Goal: Check status

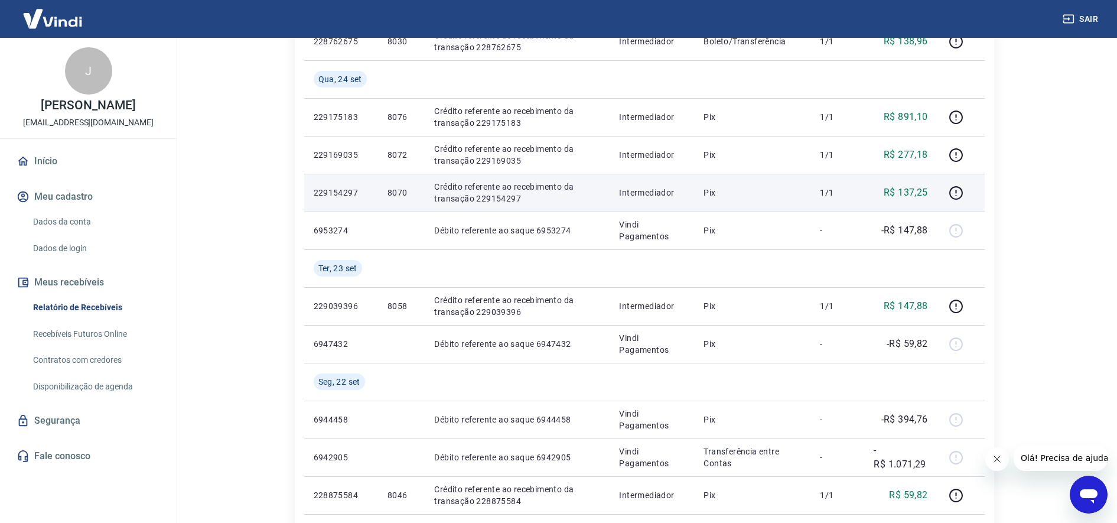
scroll to position [295, 0]
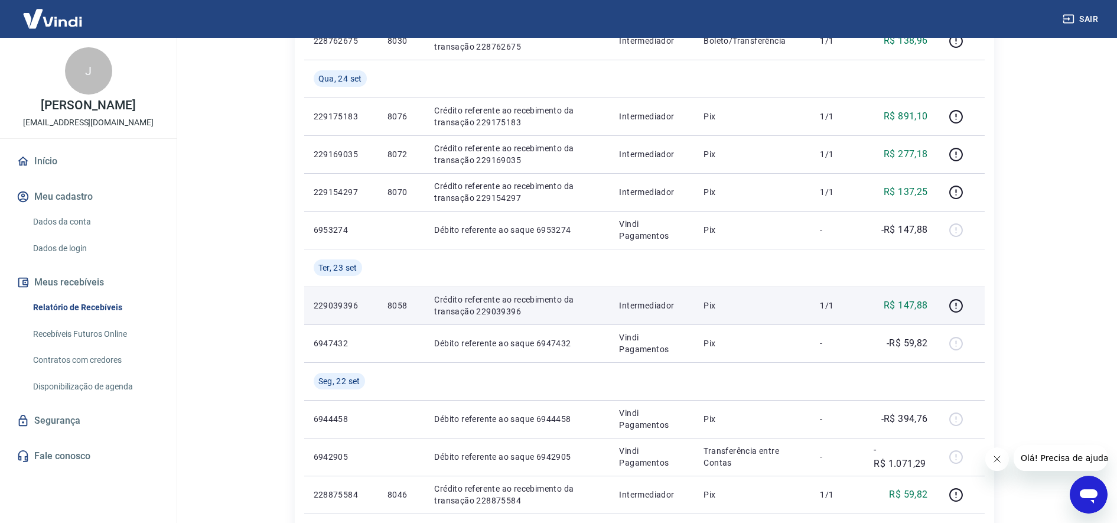
click at [485, 313] on p "Crédito referente ao recebimento da transação 229039396" at bounding box center [517, 306] width 166 height 24
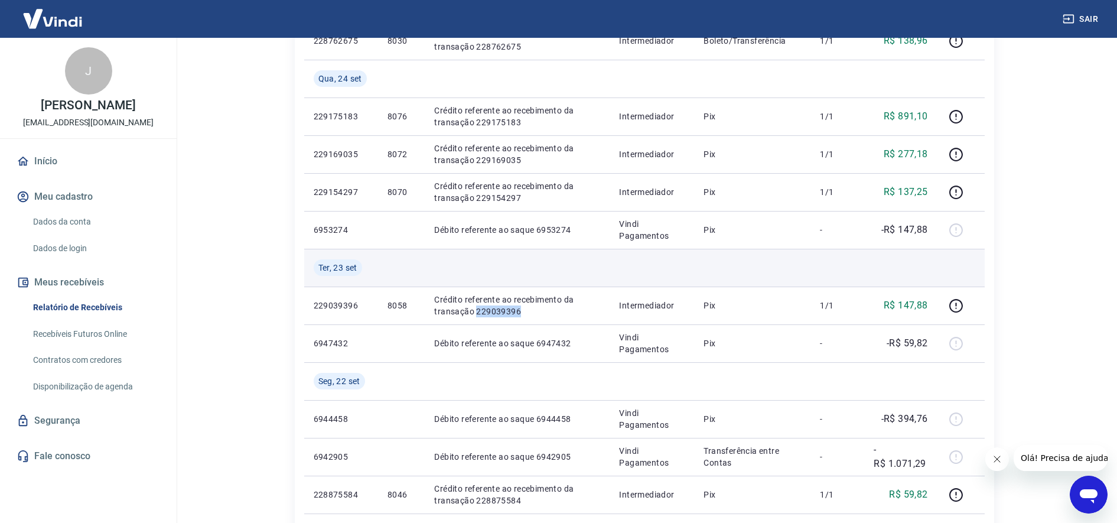
copy p "229039396"
